Goal: Task Accomplishment & Management: Complete application form

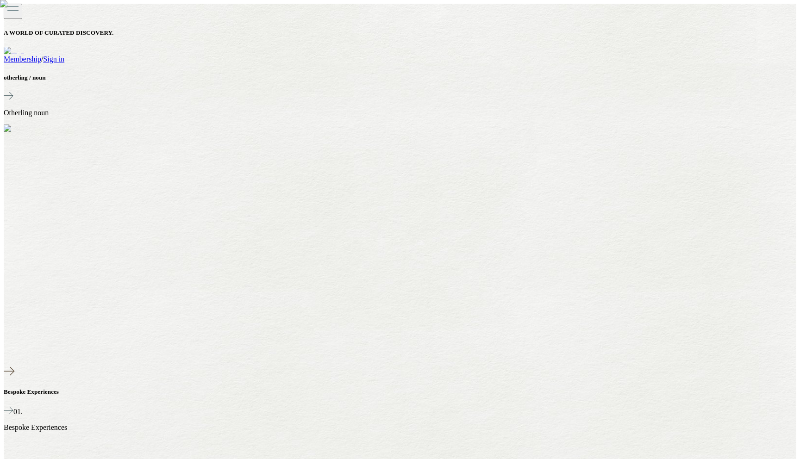
click at [64, 55] on link "Sign in" at bounding box center [53, 59] width 21 height 8
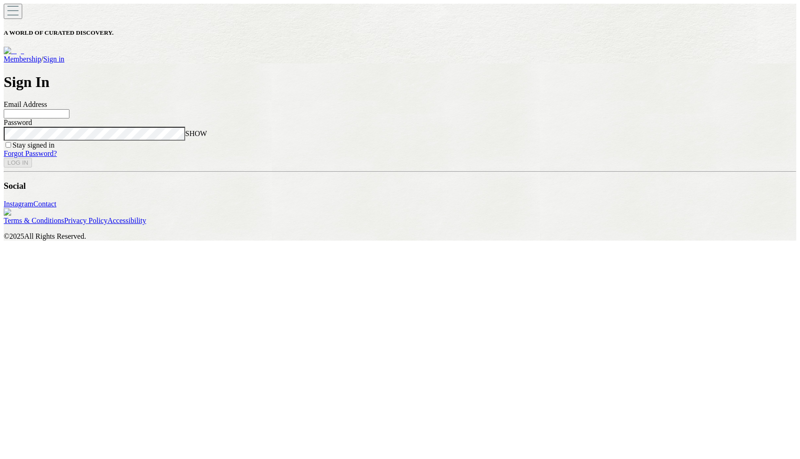
click at [69, 119] on input at bounding box center [37, 113] width 66 height 9
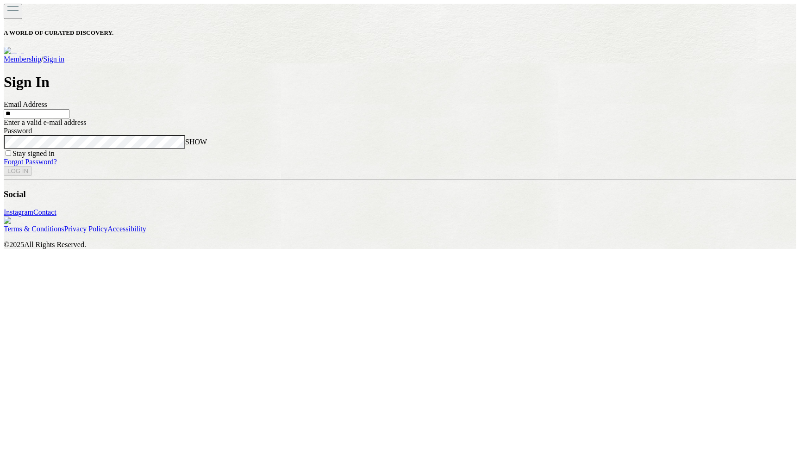
type input "*"
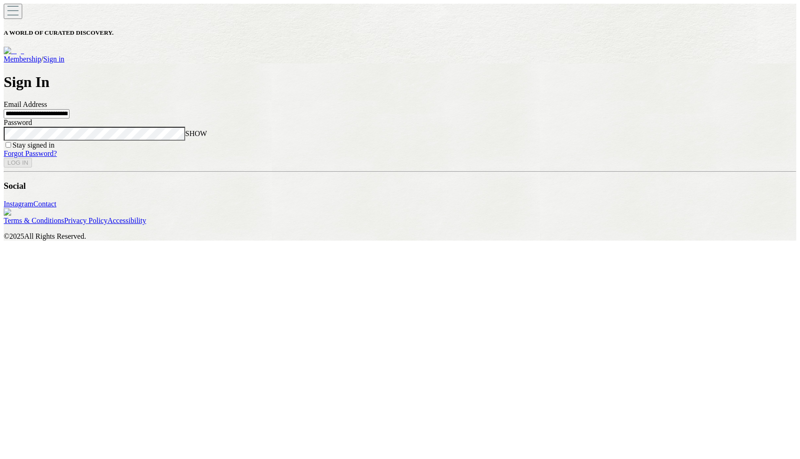
type input "**********"
click at [207, 138] on span "SHOW" at bounding box center [196, 134] width 22 height 8
click at [32, 168] on button "LOG IN" at bounding box center [18, 163] width 28 height 10
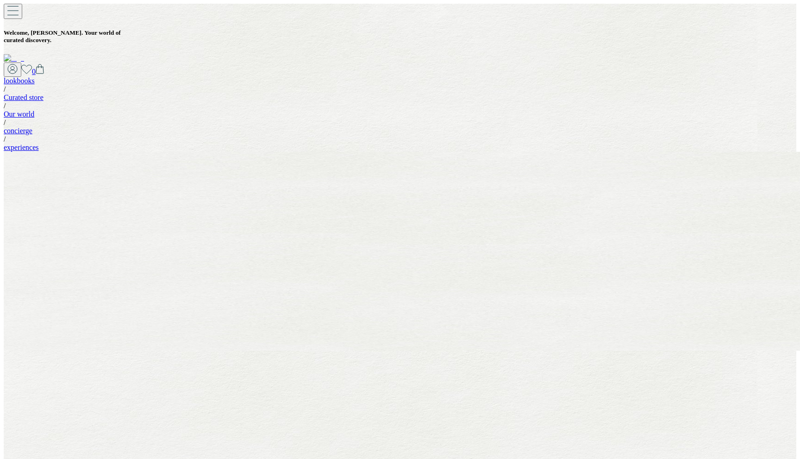
select select "****"
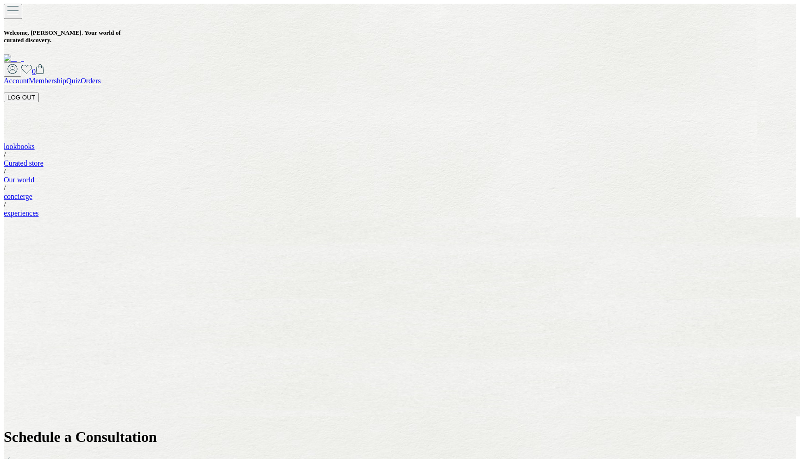
click at [39, 93] on button "LOG OUT" at bounding box center [21, 98] width 35 height 10
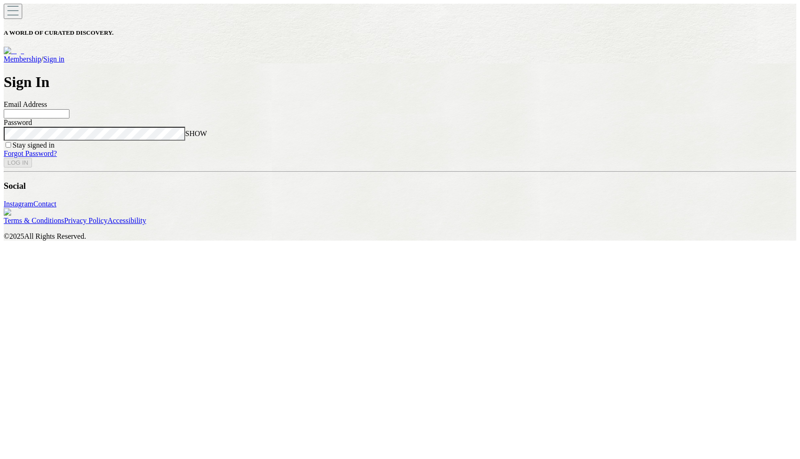
click at [69, 119] on input at bounding box center [37, 113] width 66 height 9
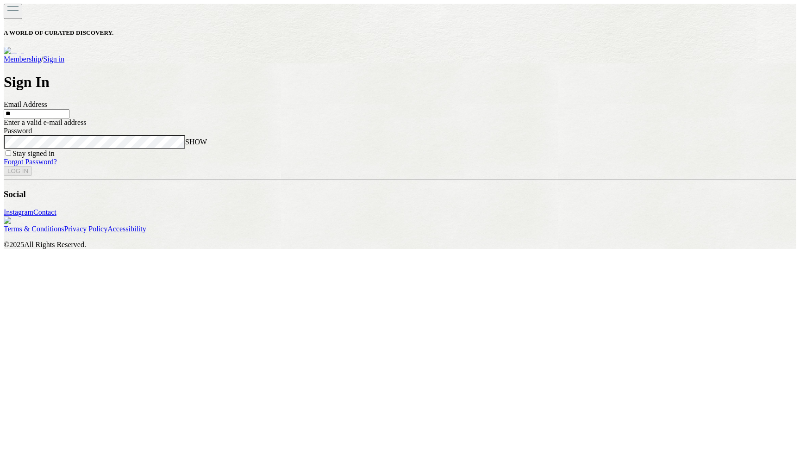
type input "*"
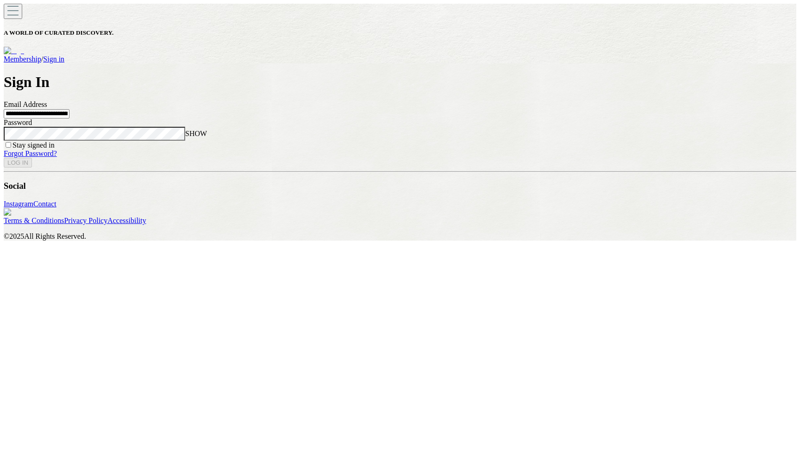
type input "**********"
click at [207, 138] on span "SHOW" at bounding box center [196, 134] width 22 height 8
click at [32, 168] on button "LOG IN" at bounding box center [18, 163] width 28 height 10
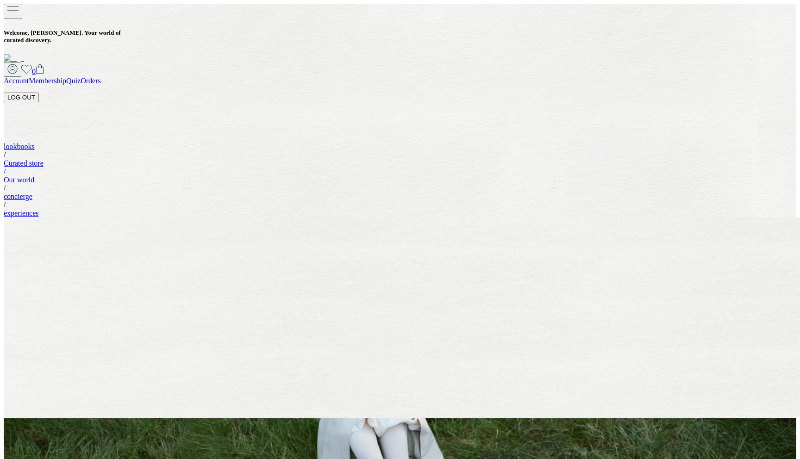
click at [39, 93] on button "LOG OUT" at bounding box center [21, 98] width 35 height 10
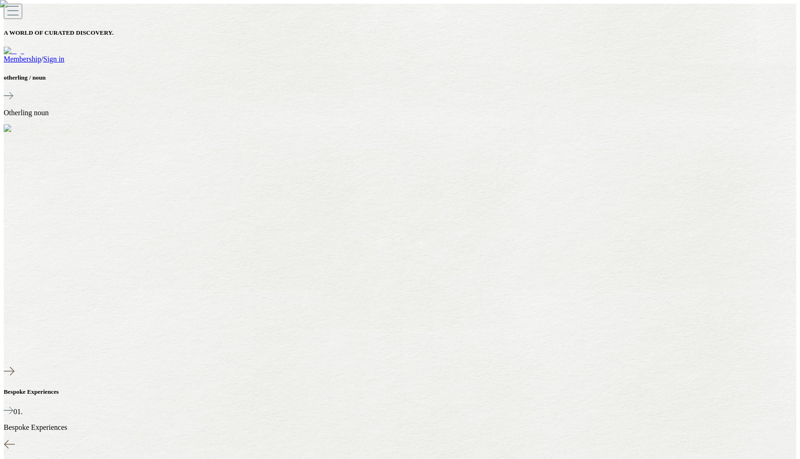
click at [41, 55] on link "Membership" at bounding box center [23, 59] width 38 height 8
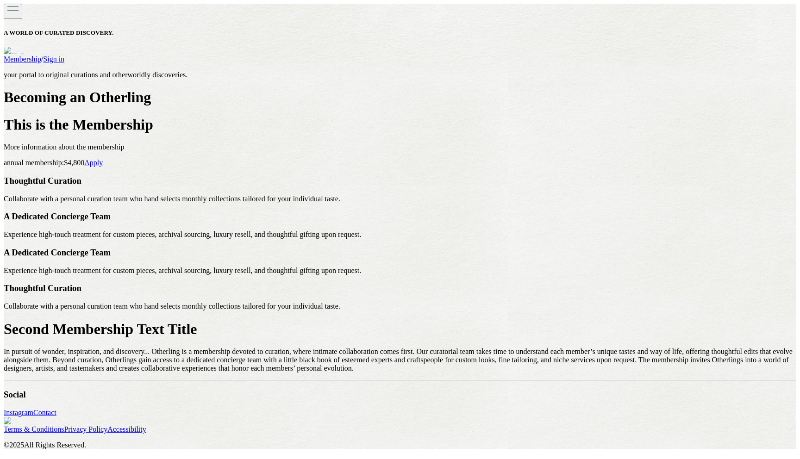
scroll to position [143, 0]
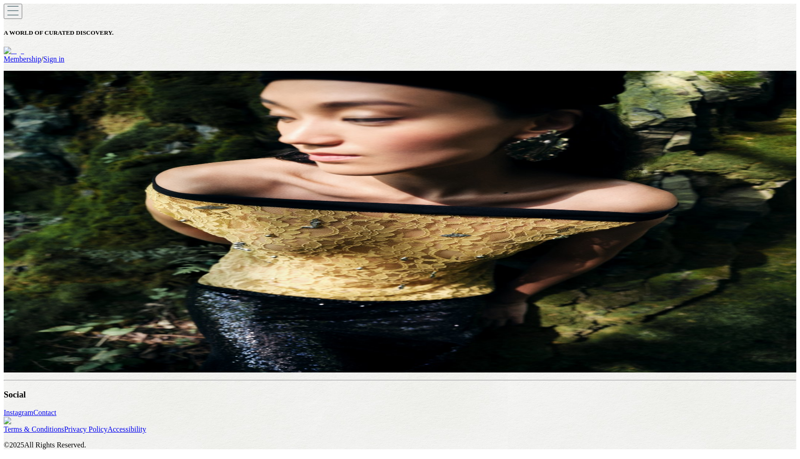
click at [103, 167] on link "Apply" at bounding box center [93, 163] width 19 height 8
